Goal: Task Accomplishment & Management: Complete application form

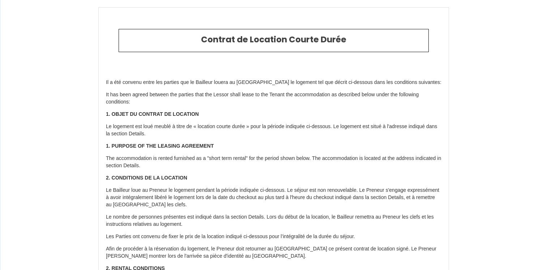
select select "BE"
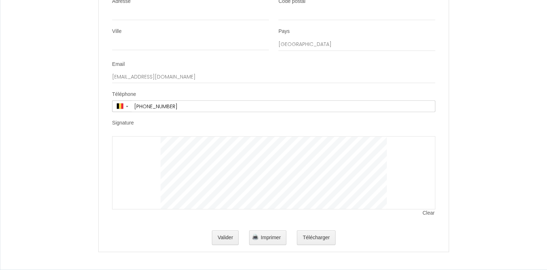
scroll to position [1446, 0]
click at [371, 205] on div at bounding box center [273, 172] width 323 height 73
click at [323, 239] on button "Télécharger" at bounding box center [316, 237] width 39 height 14
click at [426, 168] on div at bounding box center [273, 172] width 323 height 73
click at [407, 173] on div at bounding box center [273, 172] width 323 height 73
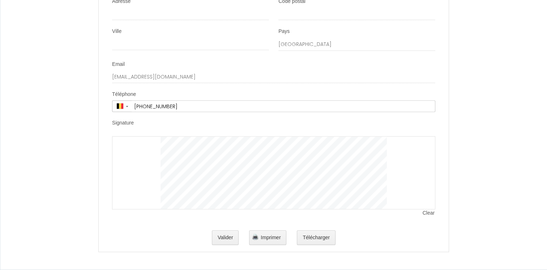
click at [196, 180] on div at bounding box center [273, 172] width 323 height 73
click at [428, 215] on span "Clear" at bounding box center [428, 212] width 13 height 7
click at [363, 182] on div at bounding box center [273, 172] width 323 height 73
click at [235, 238] on button "Valider" at bounding box center [225, 237] width 27 height 14
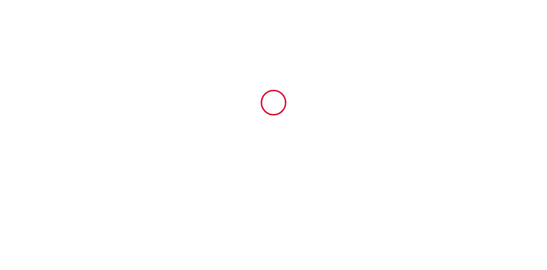
scroll to position [0, 0]
type input "200"
type input "2200"
